Goal: Complete application form

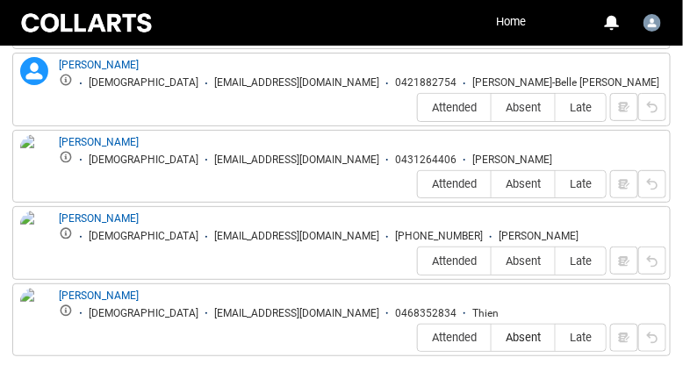
click at [532, 331] on span "Absent" at bounding box center [523, 337] width 63 height 13
click at [492, 338] on input "Absent" at bounding box center [491, 338] width 1 height 1
type lightning-radio-group "Absent"
radio input "true"
click at [523, 263] on span "Absent" at bounding box center [523, 261] width 63 height 13
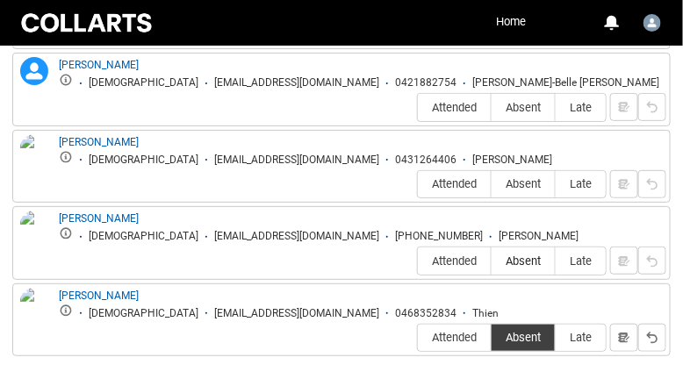
click at [492, 262] on input "Absent" at bounding box center [491, 261] width 1 height 1
type lightning-radio-group "Absent"
radio input "true"
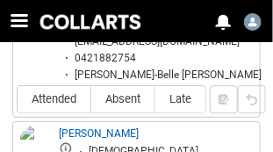
scroll to position [1841, 0]
type lightning-radio-group "Absent"
radio input "true"
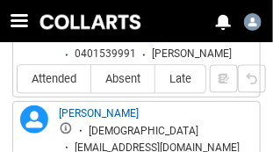
scroll to position [1746, 0]
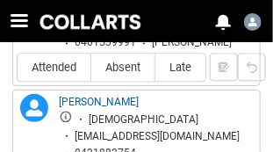
type lightning-radio-group "Attended"
radio input "true"
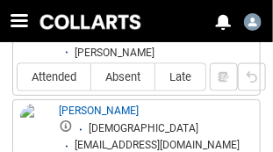
type lightning-radio-group "Attended"
radio input "true"
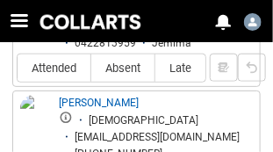
scroll to position [1507, 0]
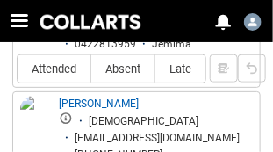
type lightning-radio-group "Absent"
radio input "true"
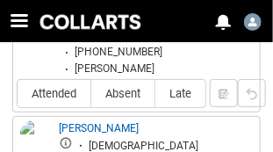
scroll to position [1393, 0]
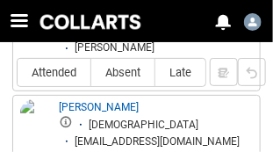
type lightning-radio-group "Attended"
radio input "true"
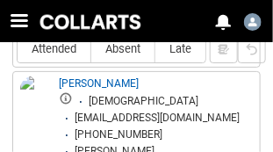
scroll to position [1295, 0]
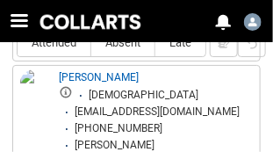
type lightning-radio-group "Absent"
radio input "true"
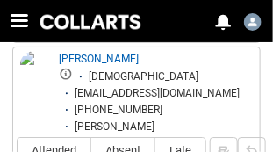
scroll to position [1181, 0]
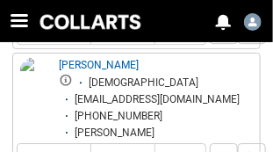
type lightning-radio-group "Attended"
radio input "true"
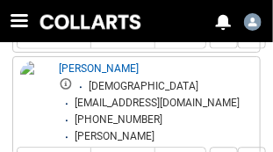
scroll to position [1054, 0]
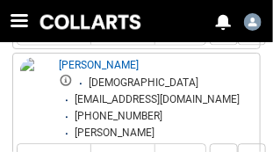
type lightning-radio-group "Attended"
radio input "true"
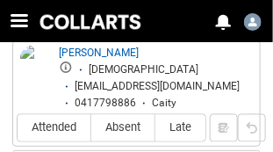
scroll to position [957, 0]
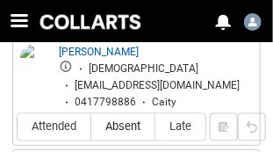
click at [116, 124] on span "Absent" at bounding box center [122, 126] width 63 height 13
click at [91, 126] on input "Absent" at bounding box center [90, 126] width 1 height 1
type lightning-radio-group "Absent"
radio input "true"
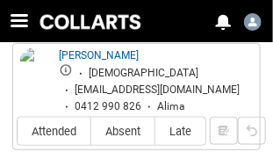
scroll to position [845, 0]
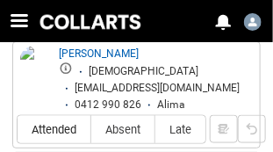
click at [68, 132] on span "Attended" at bounding box center [54, 129] width 73 height 13
click at [18, 130] on input "Attended" at bounding box center [17, 129] width 1 height 1
type lightning-radio-group "Attended"
radio input "true"
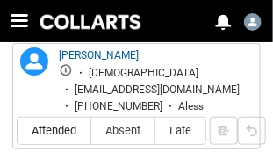
scroll to position [732, 0]
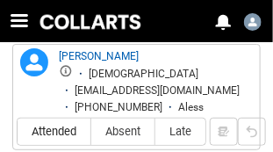
click at [64, 136] on span "Attended" at bounding box center [54, 131] width 73 height 13
click at [18, 132] on input "Attended" at bounding box center [17, 131] width 1 height 1
type lightning-radio-group "Attended"
radio input "true"
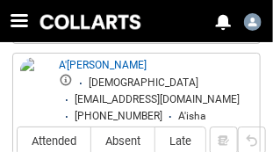
scroll to position [613, 0]
click at [128, 136] on span "Absent" at bounding box center [122, 140] width 63 height 13
click at [91, 141] on input "Absent" at bounding box center [90, 141] width 1 height 1
type lightning-radio-group "Absent"
radio input "true"
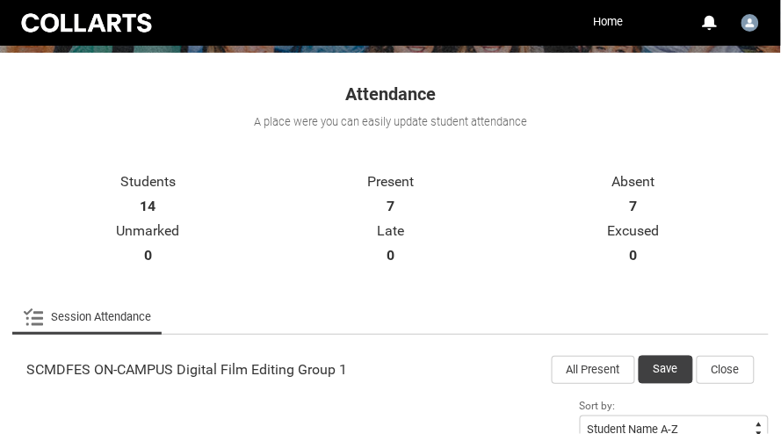
scroll to position [335, 0]
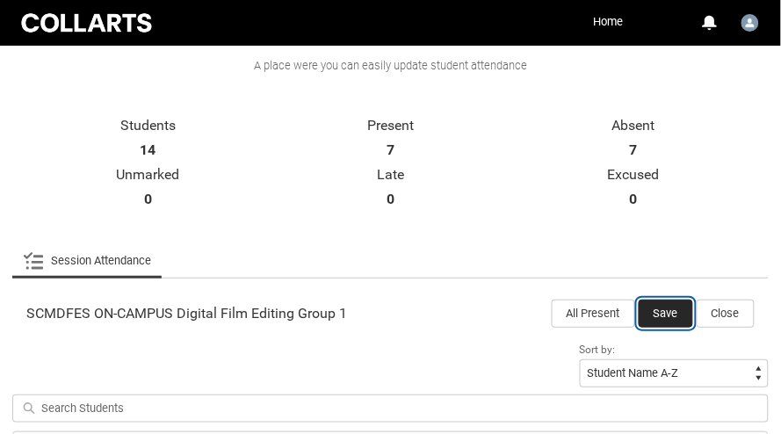
click at [673, 312] on button "Save" at bounding box center [665, 313] width 54 height 28
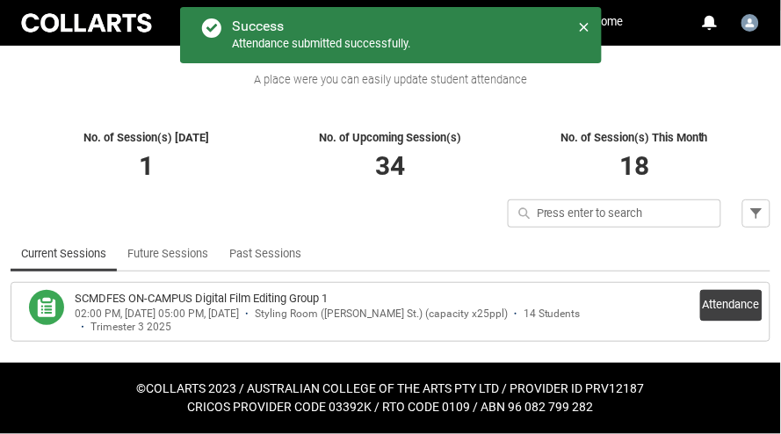
scroll to position [320, 0]
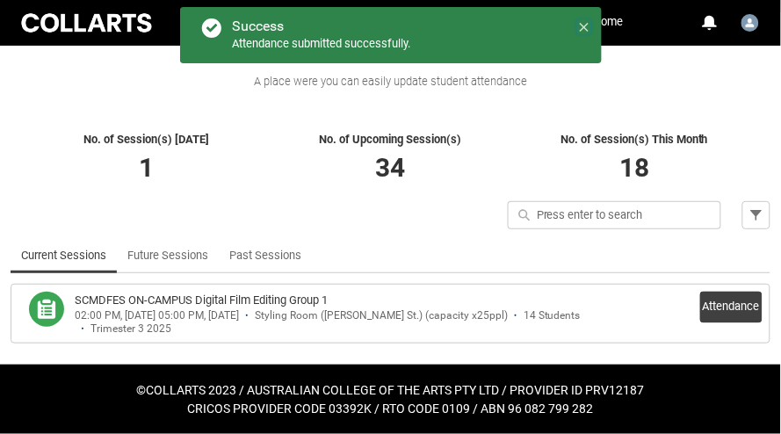
click at [586, 21] on icon at bounding box center [584, 27] width 12 height 12
